Goal: Transaction & Acquisition: Purchase product/service

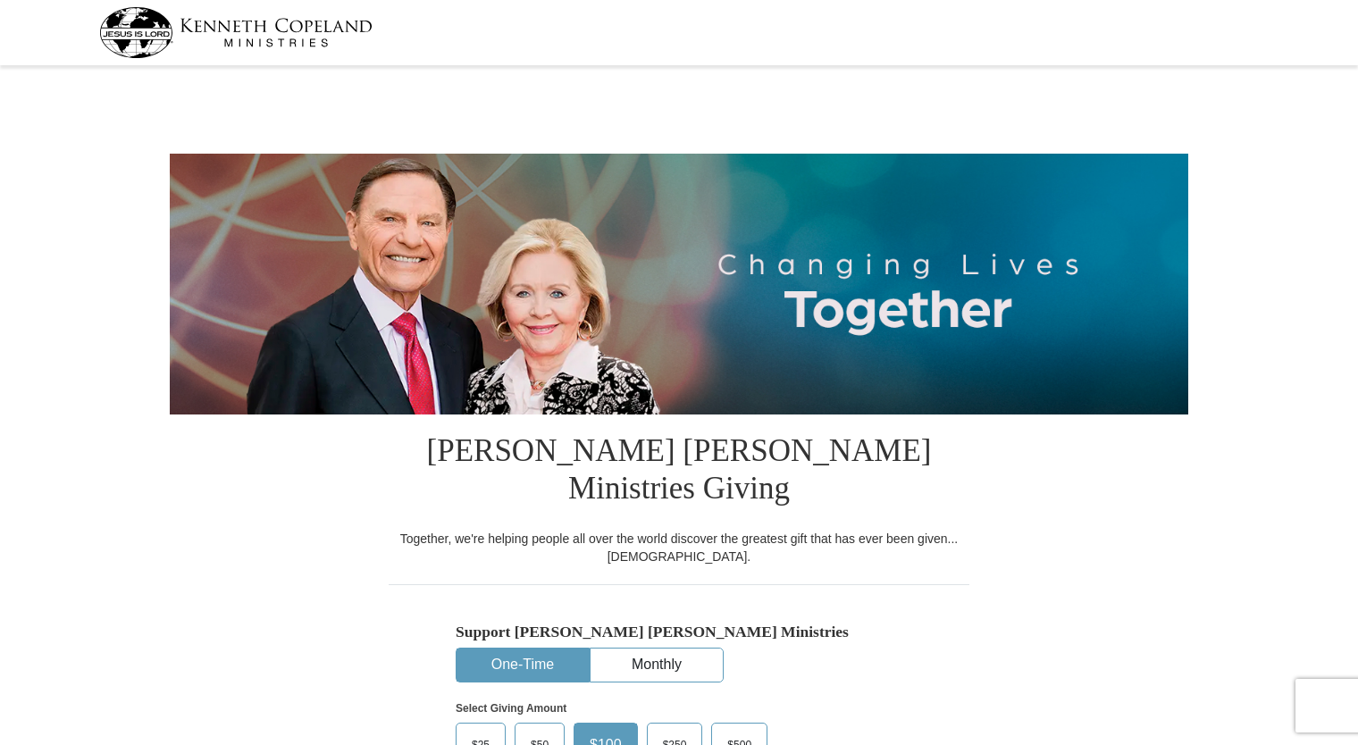
select select "CA"
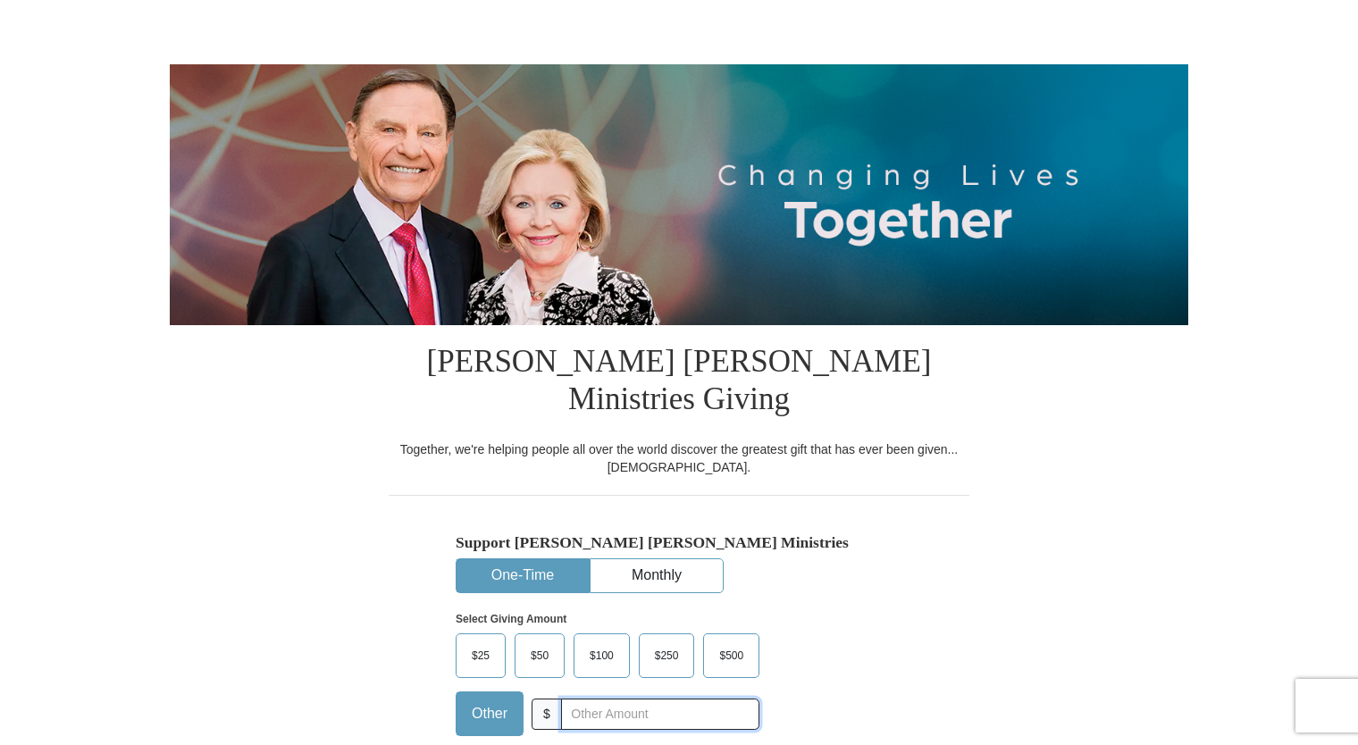
click at [621, 699] on input "text" at bounding box center [660, 714] width 198 height 31
type input "40.00"
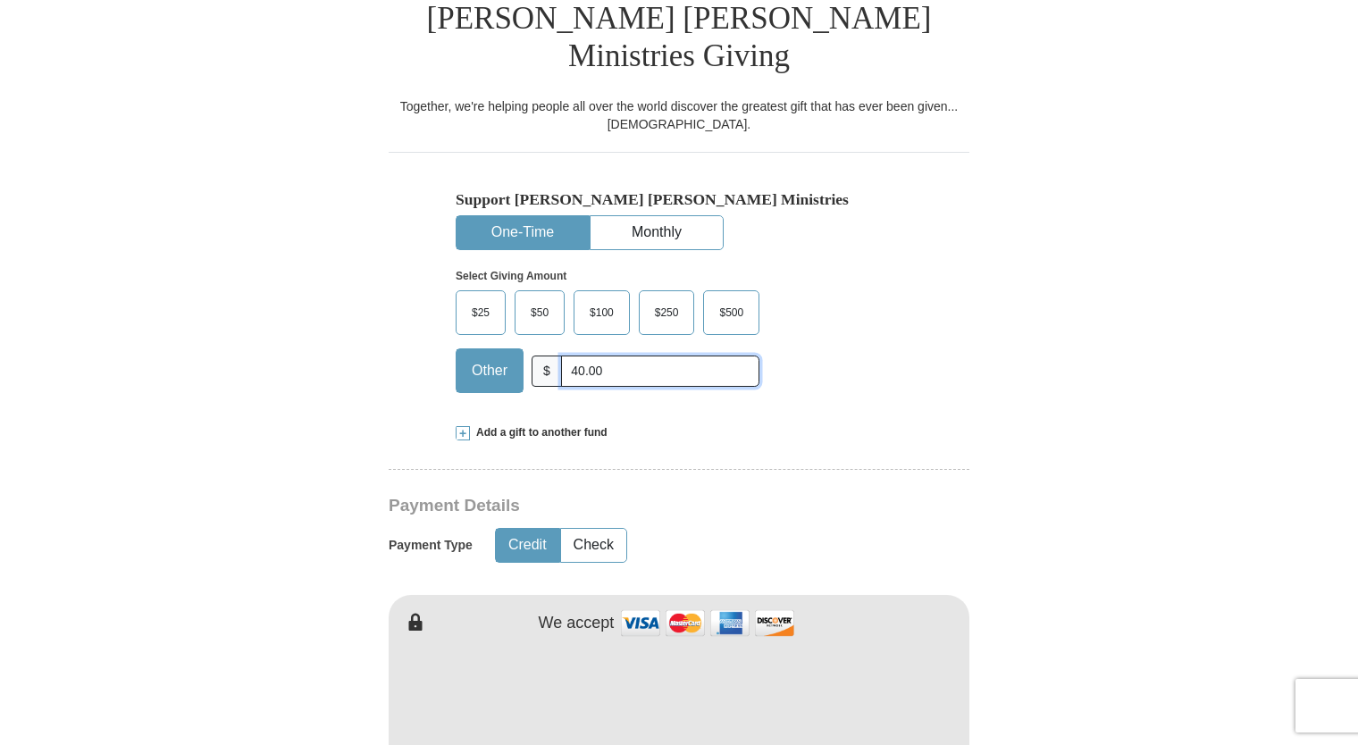
scroll to position [447, 0]
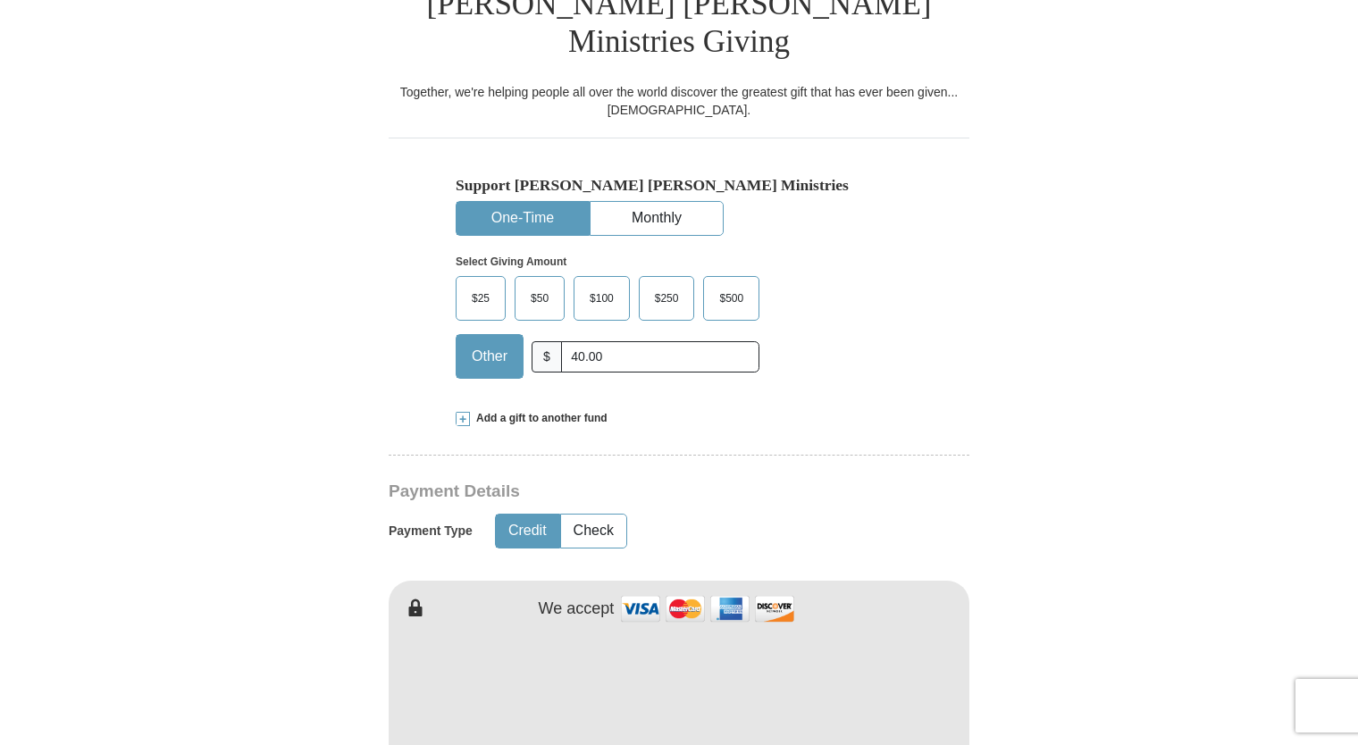
click at [464, 412] on span at bounding box center [463, 419] width 14 height 14
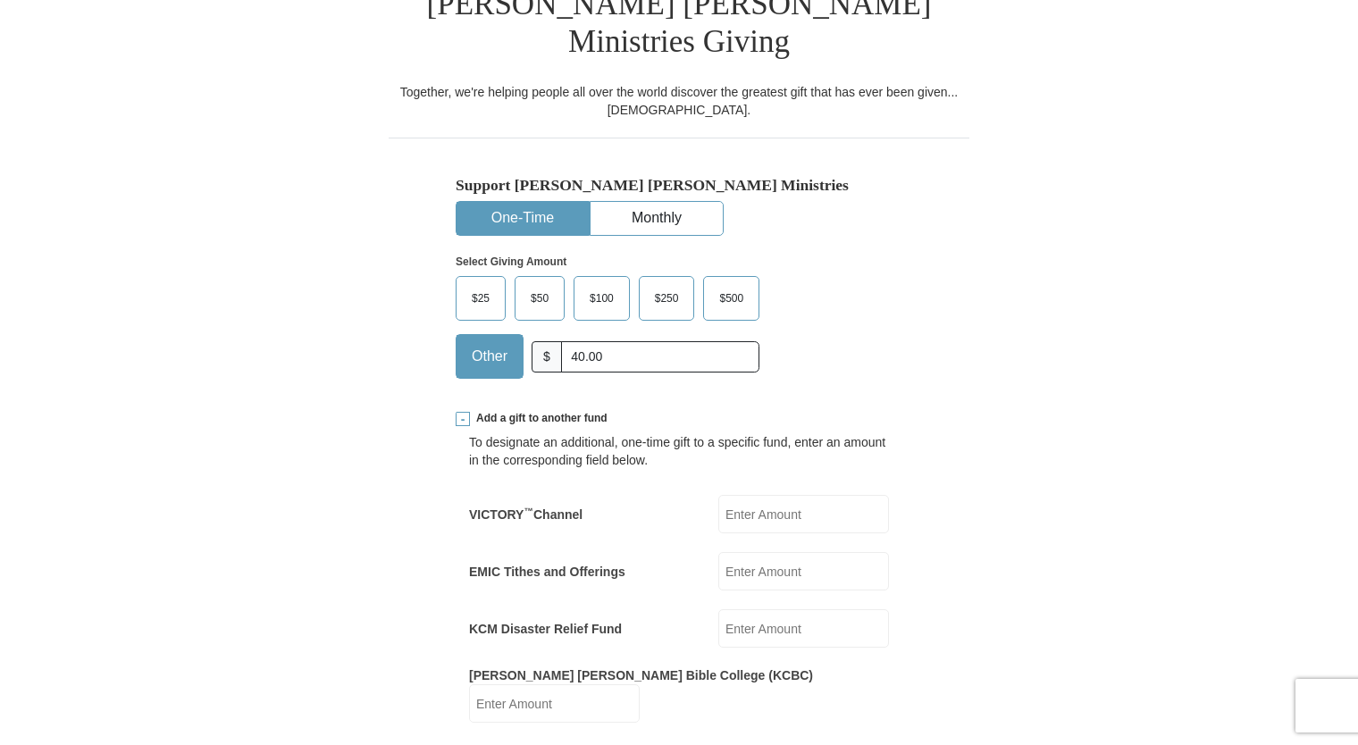
click at [773, 552] on input "EMIC Tithes and Offerings" at bounding box center [803, 571] width 171 height 38
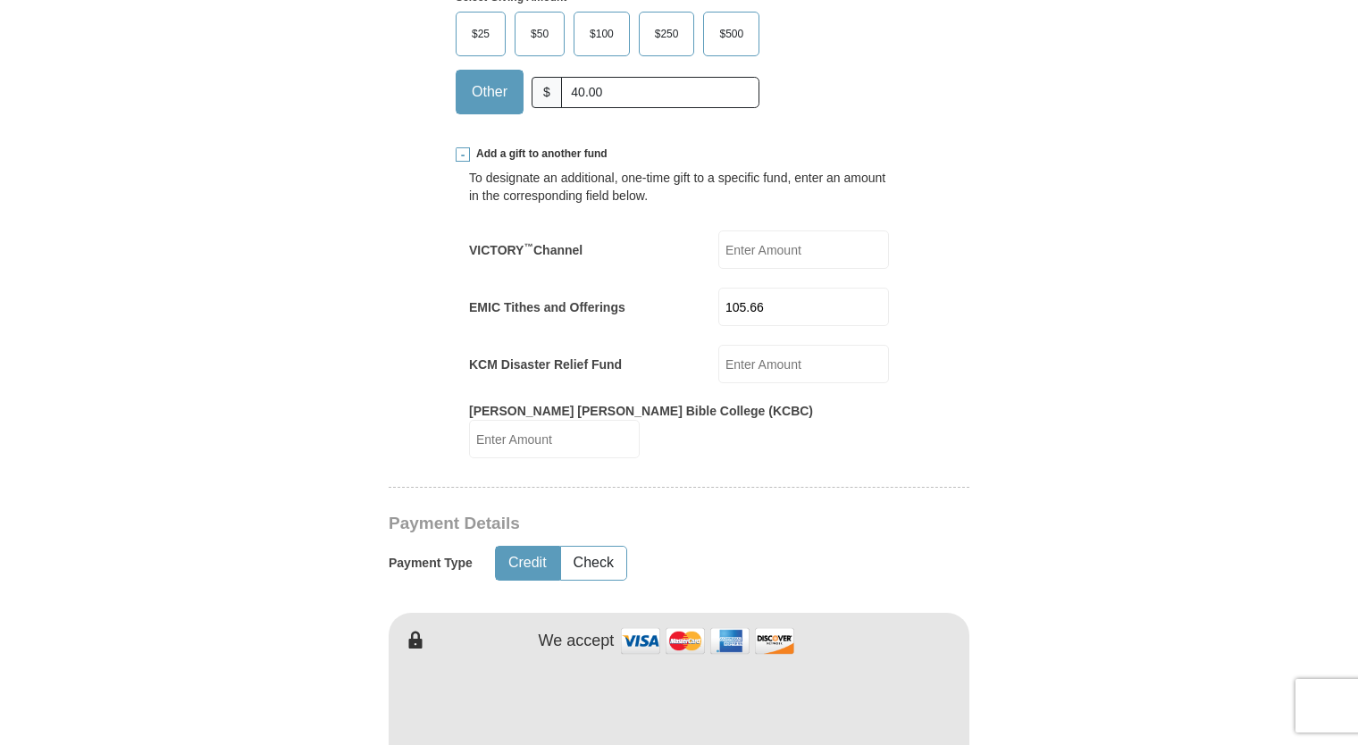
scroll to position [804, 0]
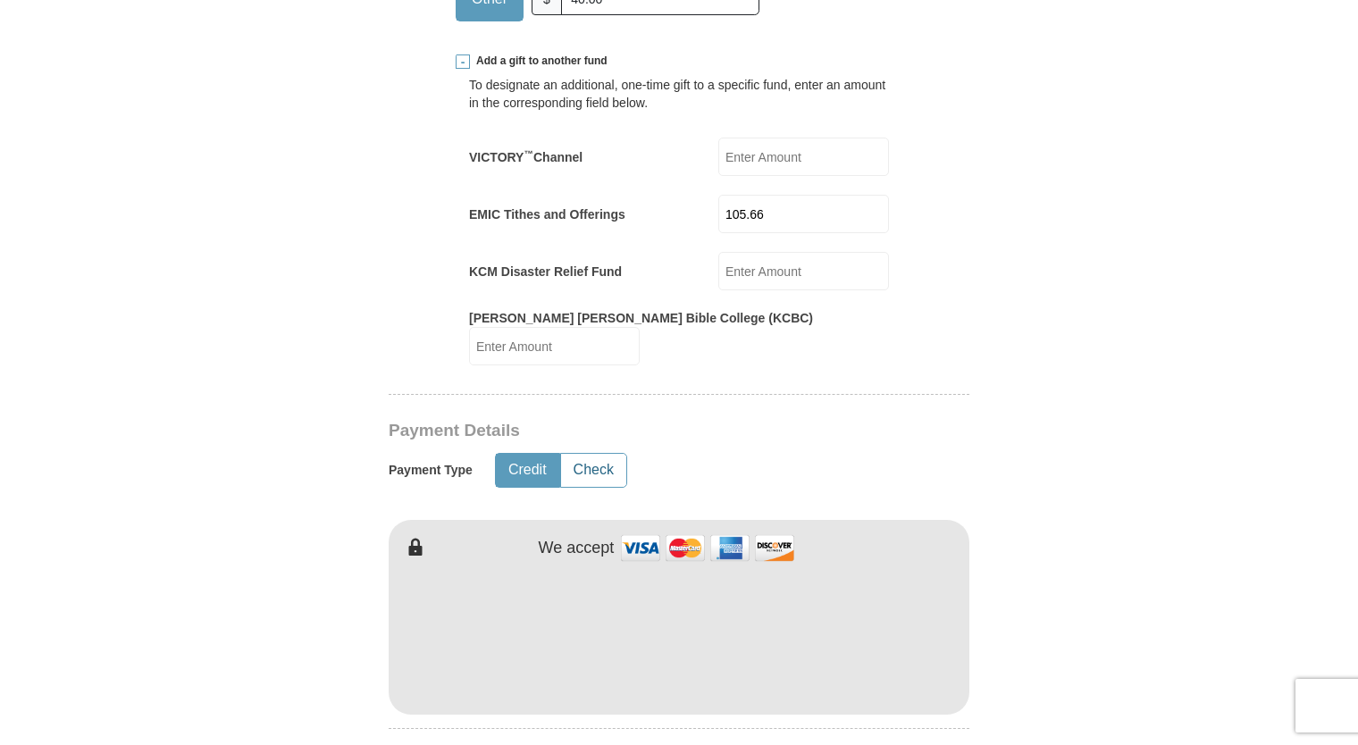
type input "105.66"
click at [599, 454] on button "Check" at bounding box center [593, 470] width 65 height 33
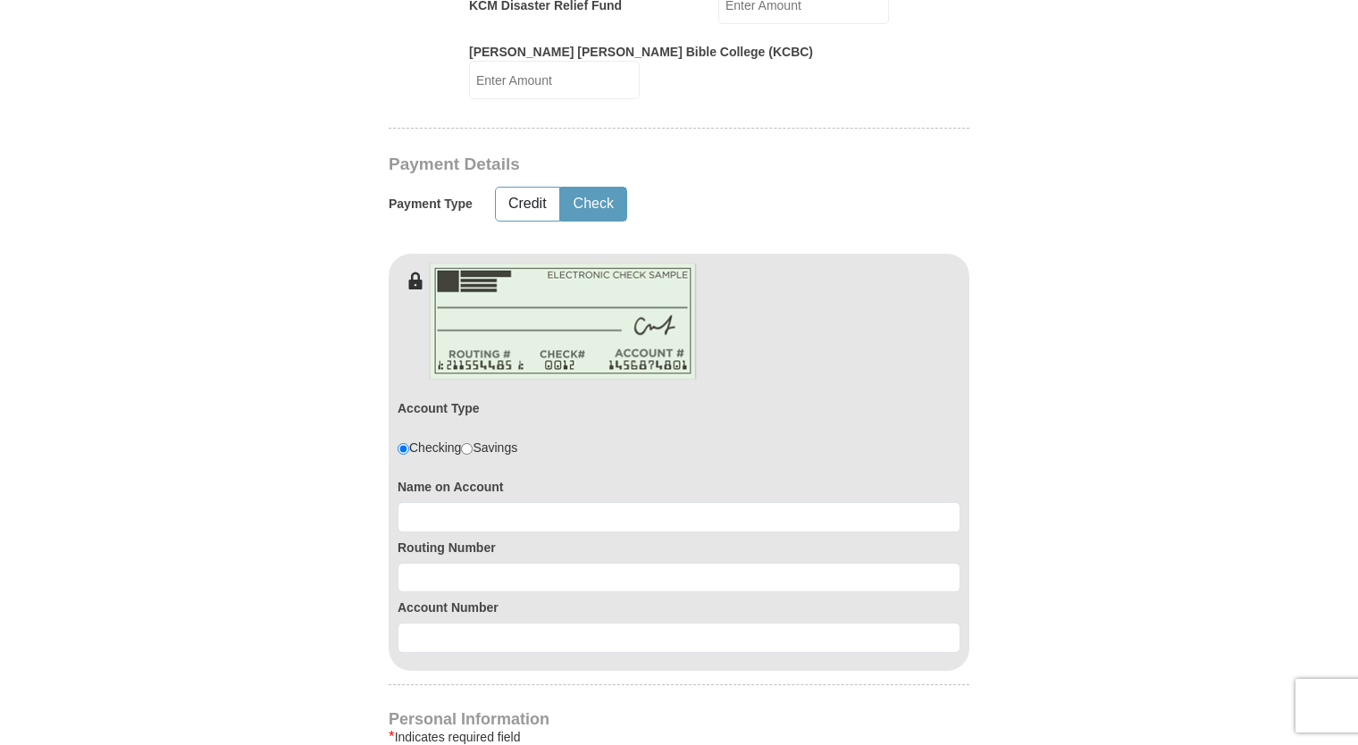
scroll to position [1072, 0]
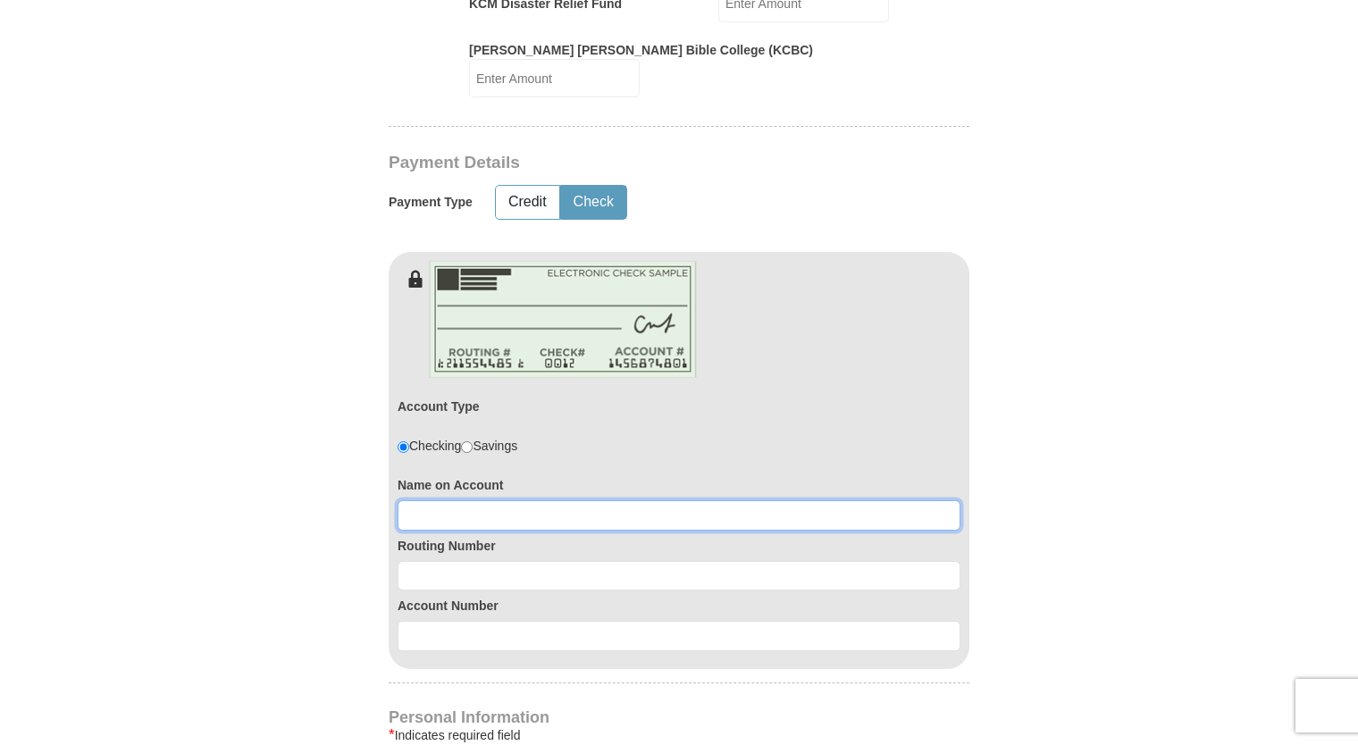
click at [474, 500] on input at bounding box center [679, 515] width 563 height 30
type input "[PERSON_NAME]"
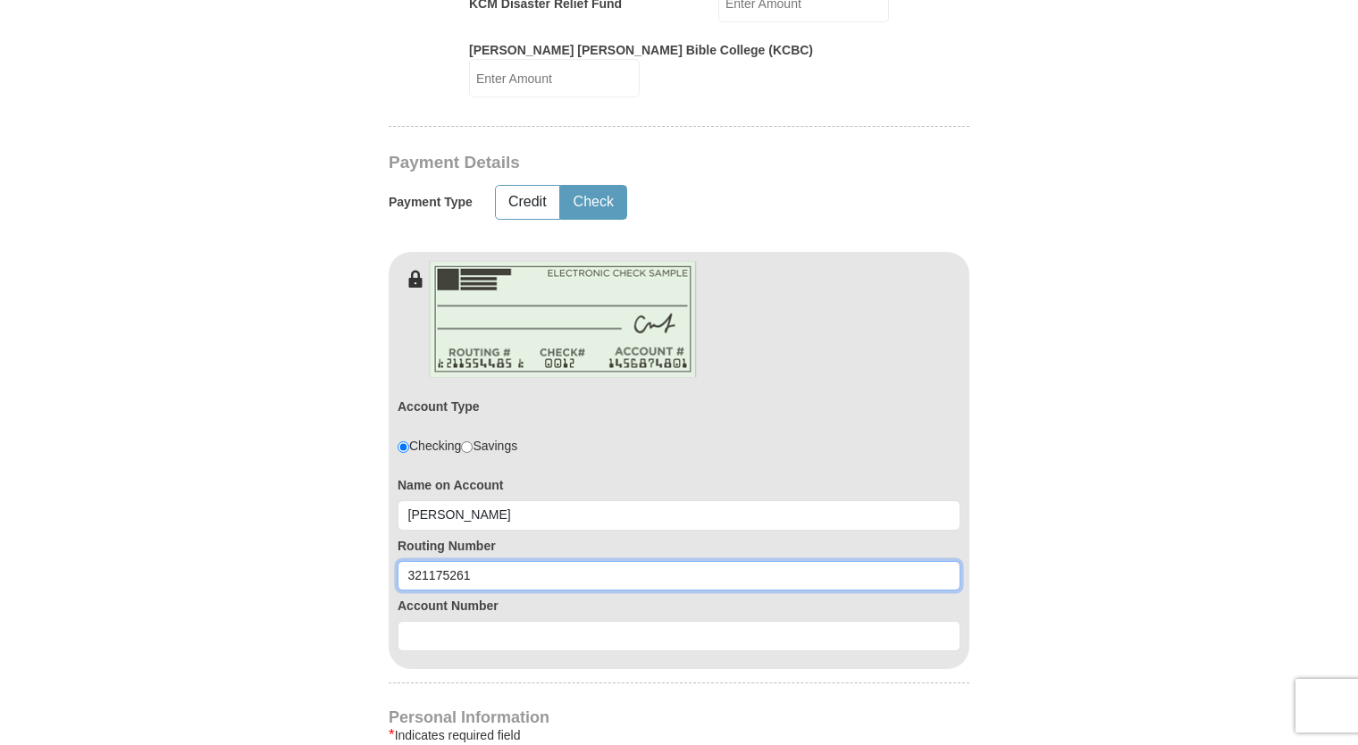
type input "321175261"
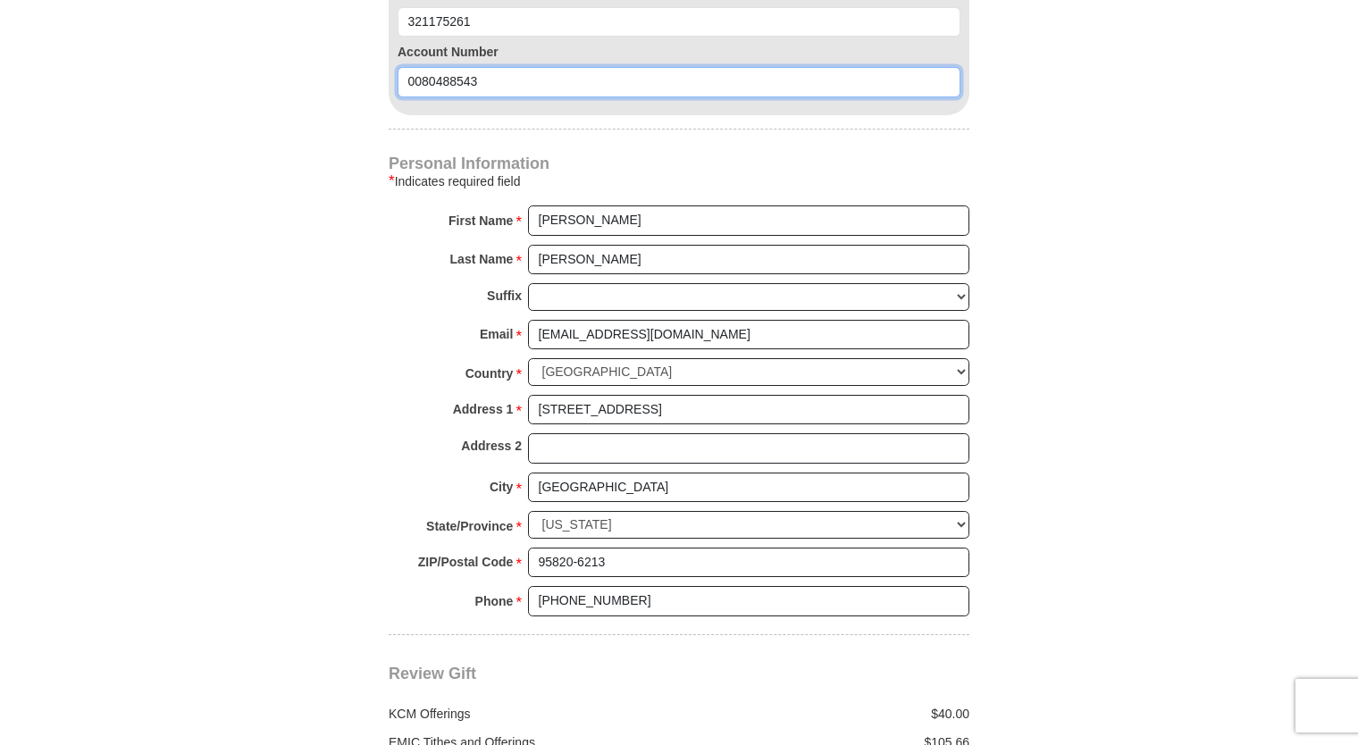
scroll to position [1787, 0]
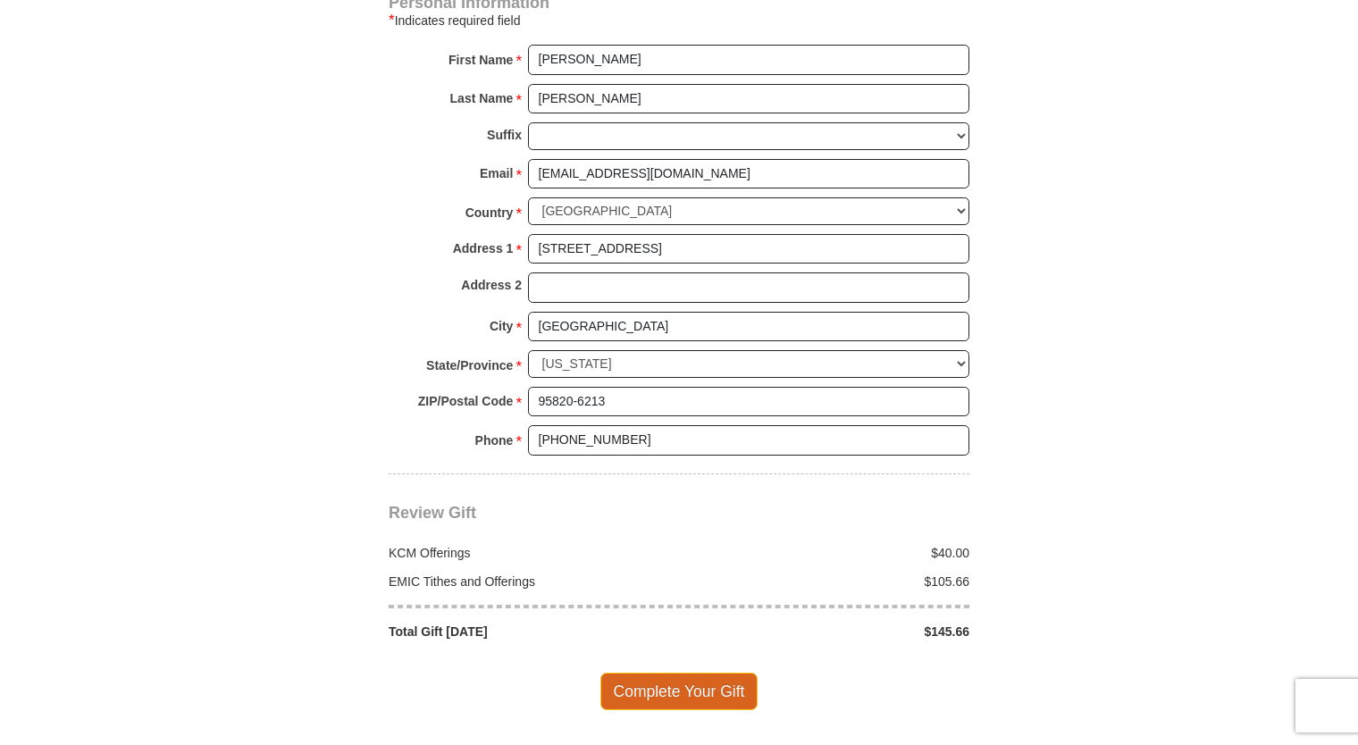
type input "0080488543"
click at [710, 673] on span "Complete Your Gift" at bounding box center [679, 692] width 158 height 38
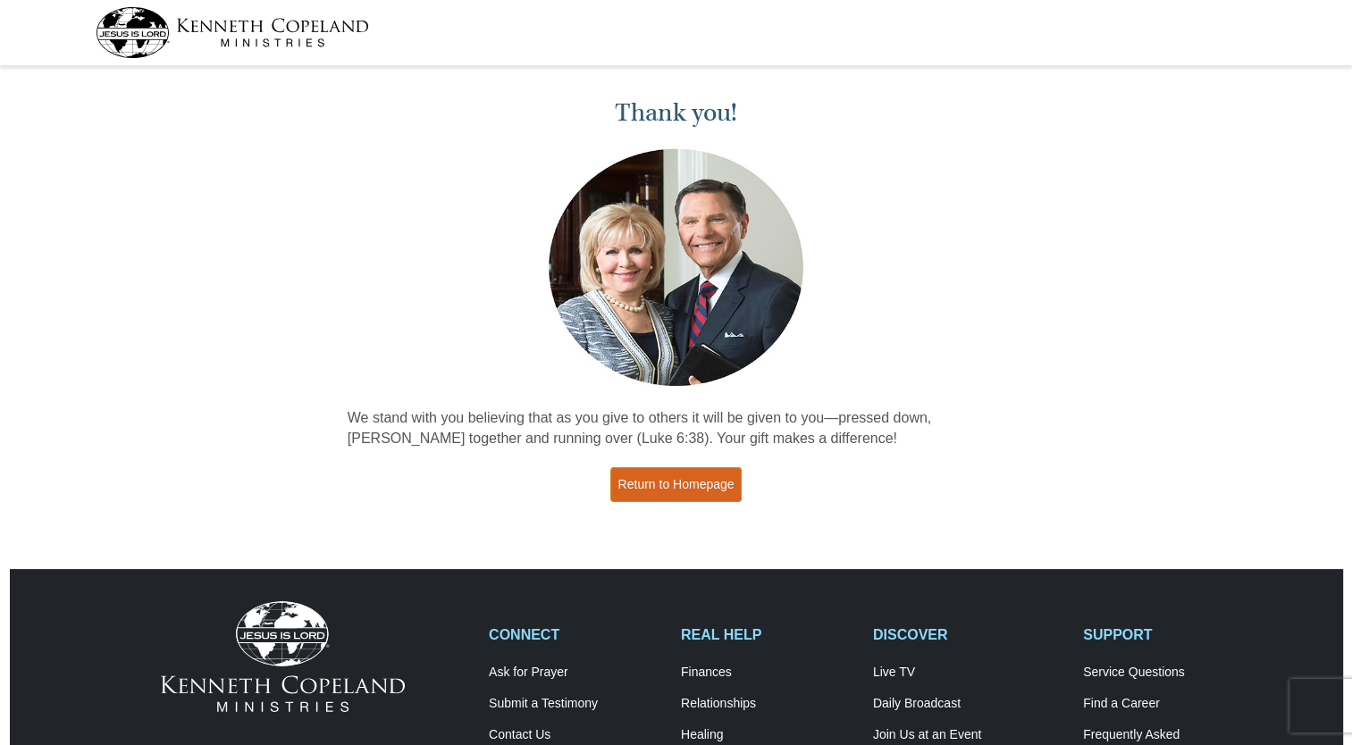
click at [678, 482] on link "Return to Homepage" at bounding box center [676, 484] width 132 height 35
